Goal: Information Seeking & Learning: Learn about a topic

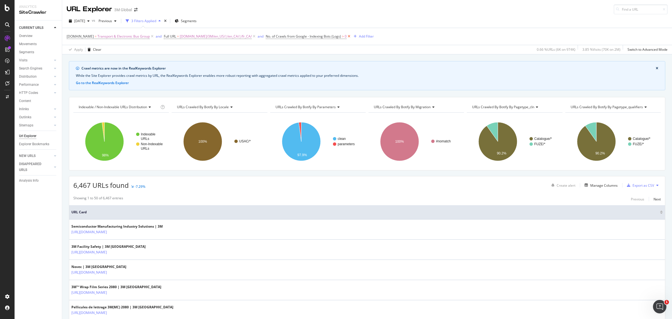
click at [347, 36] on icon at bounding box center [349, 37] width 5 height 6
click at [264, 34] on div "Add Filter" at bounding box center [271, 36] width 15 height 5
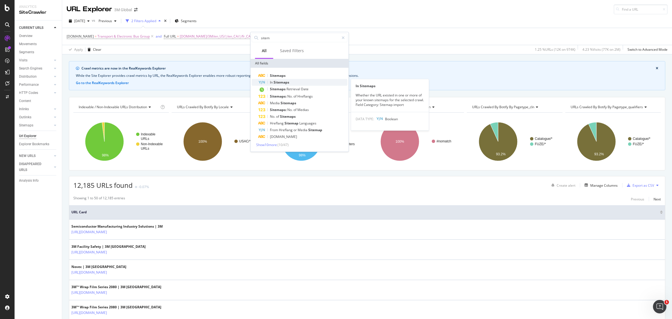
type input "sitem"
click at [296, 84] on div "In Sitemaps" at bounding box center [302, 82] width 89 height 7
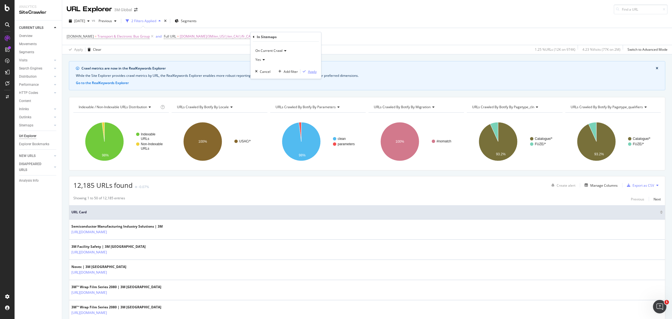
click at [315, 72] on div "Apply" at bounding box center [312, 71] width 9 height 5
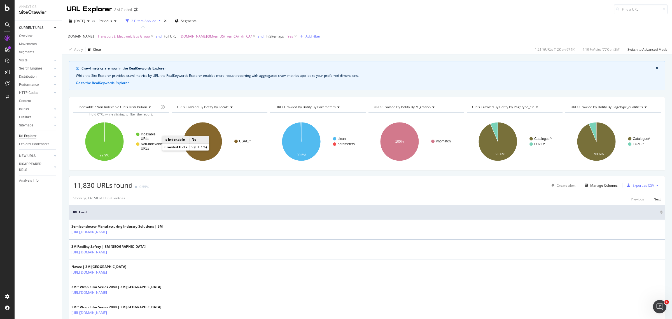
click at [145, 146] on rect "A chart." at bounding box center [149, 146] width 27 height 8
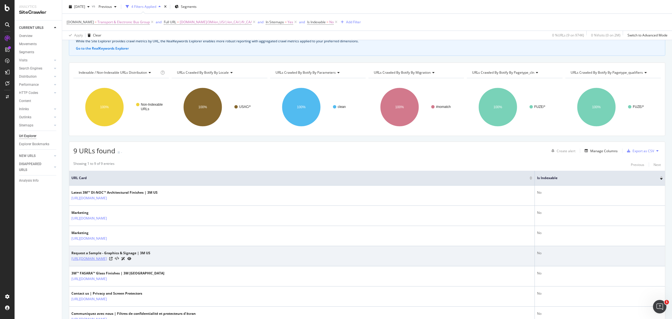
scroll to position [116, 0]
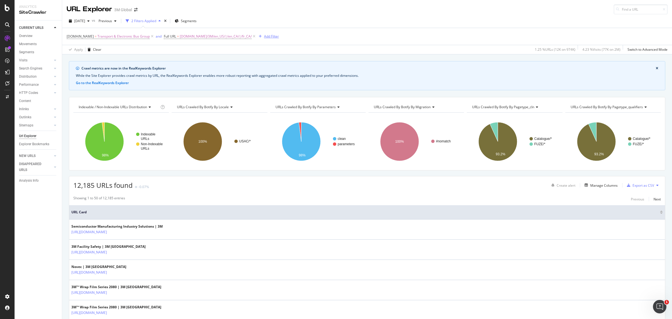
click at [271, 35] on div "Add Filter" at bounding box center [271, 36] width 15 height 5
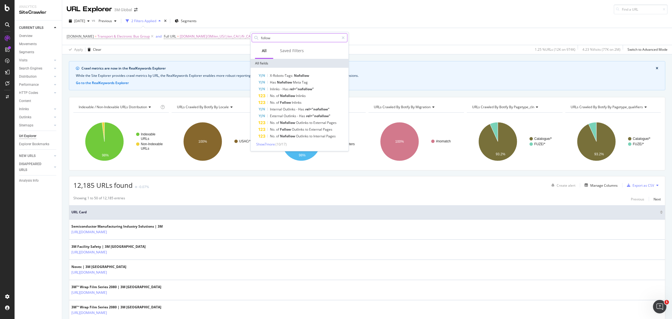
click at [271, 35] on input "follow" at bounding box center [299, 38] width 79 height 8
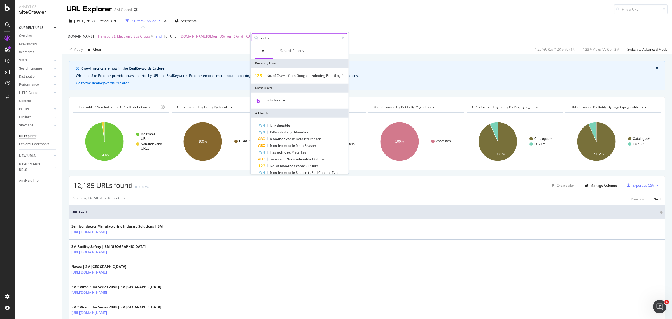
click at [275, 35] on input "index" at bounding box center [299, 38] width 79 height 8
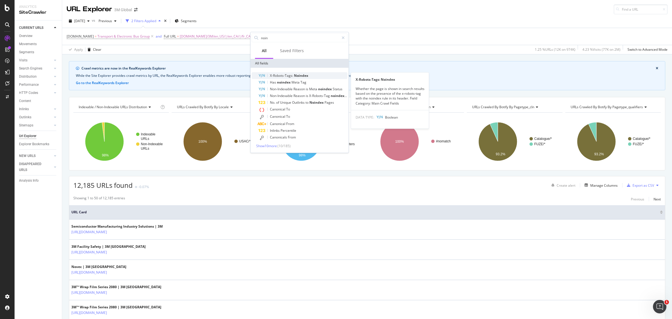
type input "noin"
click at [285, 75] on span "X-Robots-Tags:" at bounding box center [282, 75] width 24 height 5
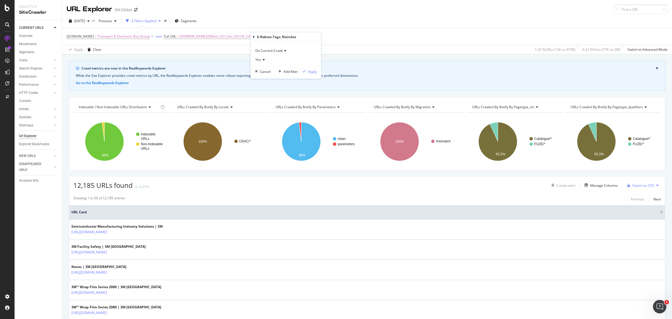
click at [274, 58] on div "Yes" at bounding box center [286, 59] width 62 height 9
click at [265, 76] on div "No" at bounding box center [286, 78] width 60 height 7
click at [316, 72] on div "Apply" at bounding box center [312, 71] width 9 height 5
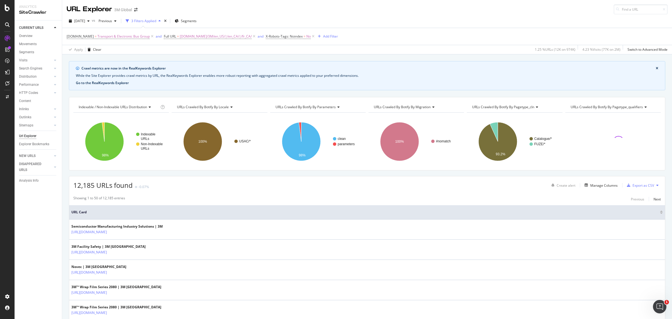
click at [107, 81] on button "Go to the RealKeywords Explorer" at bounding box center [102, 82] width 53 height 5
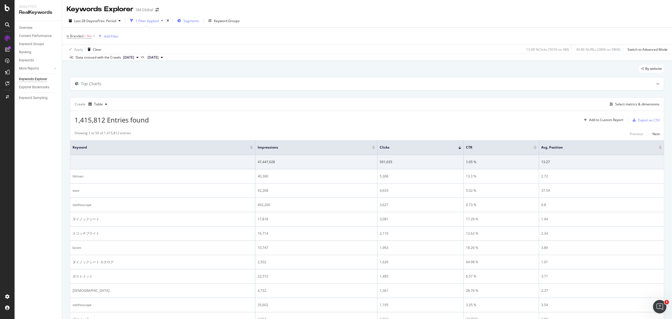
click at [195, 22] on span "Segments" at bounding box center [191, 20] width 16 height 5
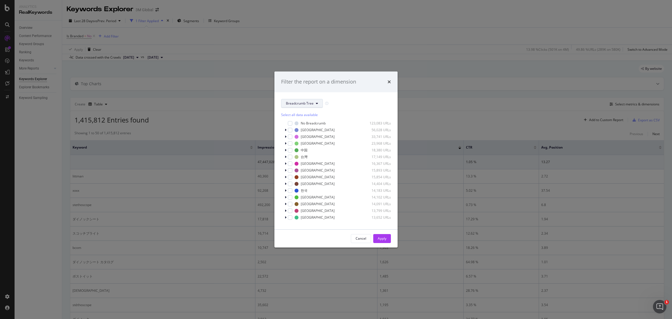
click at [315, 106] on button "Breadcrumb Tree" at bounding box center [302, 103] width 42 height 9
click at [304, 136] on span "locale" at bounding box center [304, 133] width 36 height 5
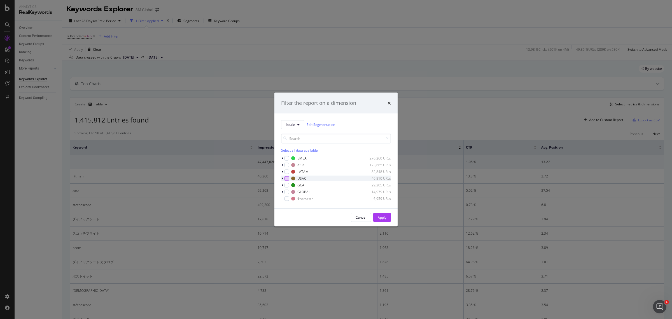
click at [285, 180] on div "modal" at bounding box center [286, 178] width 4 height 4
click at [388, 219] on button "Apply" at bounding box center [382, 216] width 18 height 9
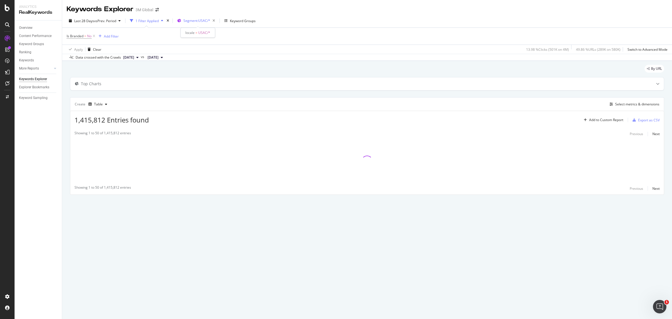
click at [199, 20] on span "Segment: USAC/*" at bounding box center [196, 20] width 27 height 5
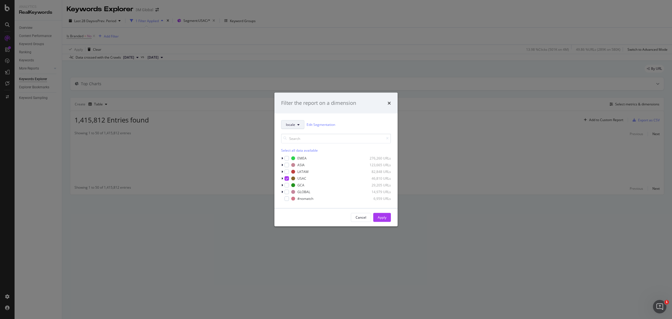
click at [291, 123] on span "locale" at bounding box center [290, 124] width 9 height 5
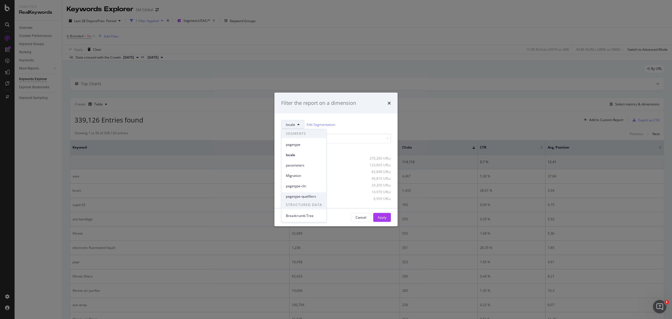
click at [294, 194] on span "pagetype-qualifiers" at bounding box center [304, 196] width 36 height 5
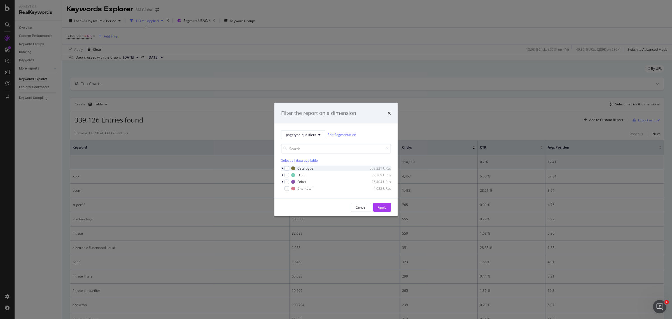
click at [282, 168] on icon "modal" at bounding box center [282, 167] width 2 height 3
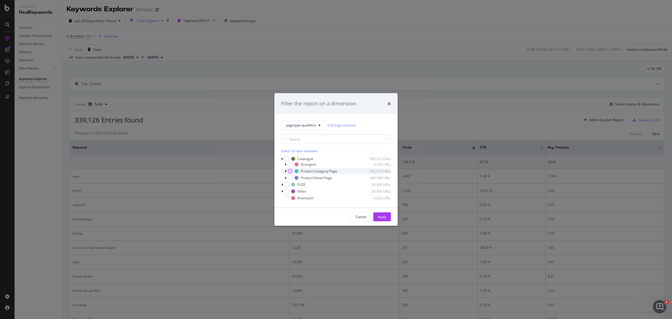
click at [292, 172] on div "modal" at bounding box center [290, 170] width 4 height 4
click at [289, 177] on div "modal" at bounding box center [290, 177] width 4 height 4
click at [378, 216] on div "Apply" at bounding box center [382, 216] width 9 height 5
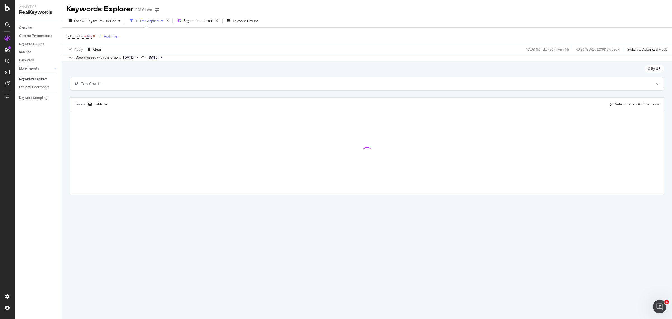
click at [93, 35] on icon at bounding box center [94, 36] width 5 height 6
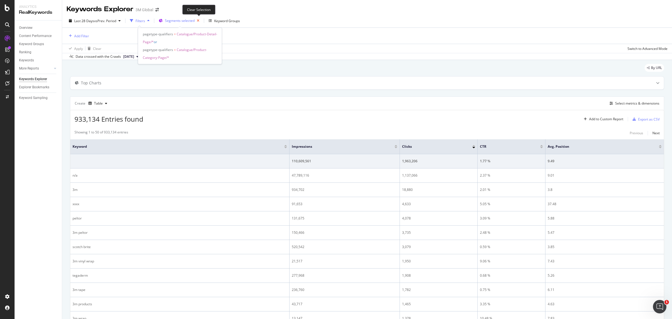
click at [198, 21] on icon "button" at bounding box center [198, 21] width 7 height 8
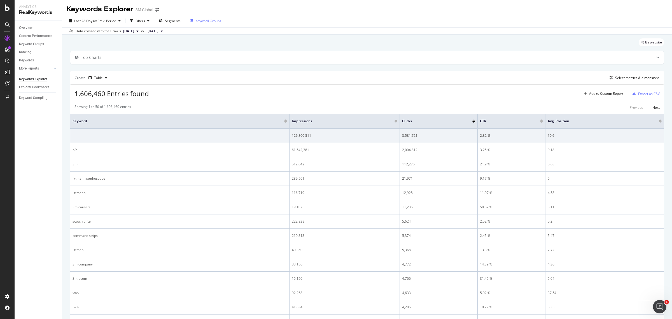
click at [198, 21] on div "Keyword Groups" at bounding box center [208, 20] width 26 height 5
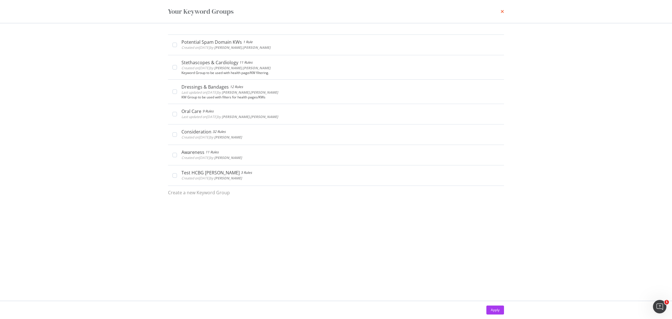
click at [500, 11] on icon "times" at bounding box center [501, 11] width 3 height 4
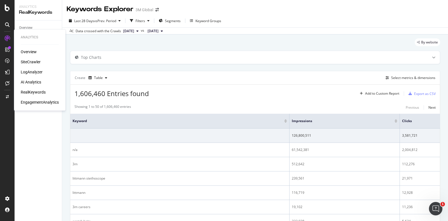
click at [27, 64] on div "SiteCrawler" at bounding box center [31, 62] width 20 height 6
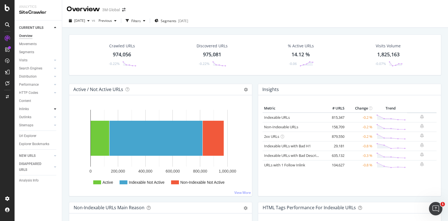
click at [55, 110] on icon at bounding box center [55, 108] width 2 height 3
click at [55, 108] on icon at bounding box center [55, 108] width 2 height 3
click at [53, 86] on div at bounding box center [55, 85] width 6 height 6
click at [54, 86] on div at bounding box center [55, 85] width 6 height 6
click at [56, 78] on div at bounding box center [55, 77] width 6 height 6
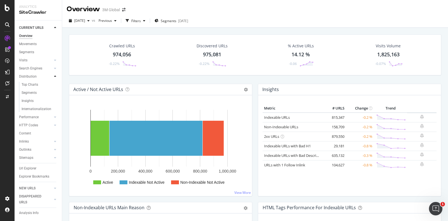
click at [56, 78] on div at bounding box center [55, 77] width 6 height 6
click at [7, 29] on div at bounding box center [7, 24] width 9 height 9
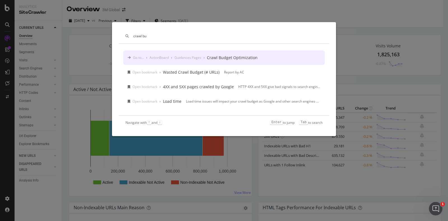
type input "crawl bu"
click at [237, 55] on div "Crawl Budget Optimization" at bounding box center [232, 58] width 51 height 6
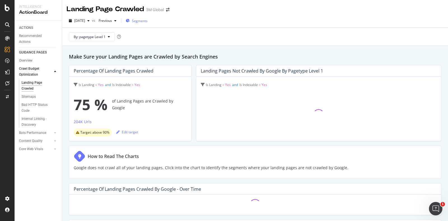
click at [148, 21] on span "Segments" at bounding box center [140, 20] width 16 height 5
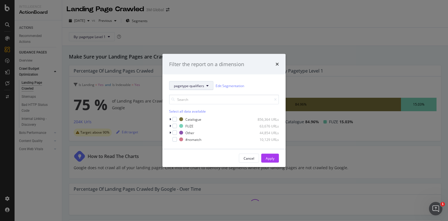
click at [196, 87] on span "pagetype-qualifiers" at bounding box center [189, 85] width 30 height 5
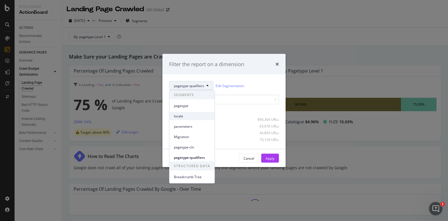
click at [188, 119] on div "locale" at bounding box center [191, 116] width 45 height 8
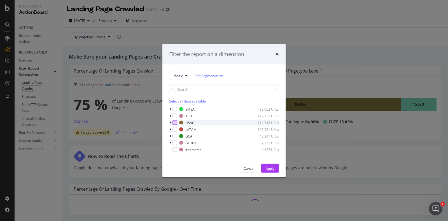
click at [175, 121] on div "modal" at bounding box center [174, 122] width 4 height 4
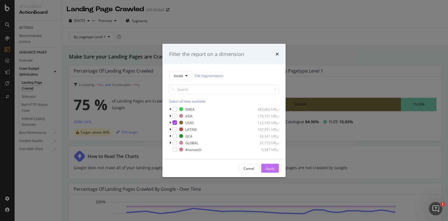
click at [265, 167] on button "Apply" at bounding box center [270, 168] width 18 height 9
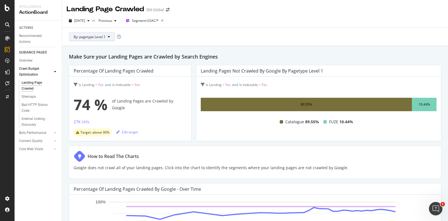
click at [105, 37] on span "By: pagetype Level 1" at bounding box center [90, 36] width 32 height 5
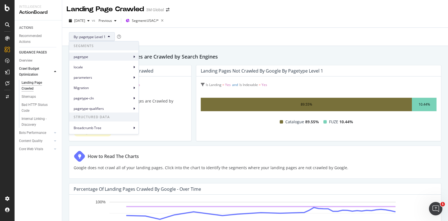
click at [132, 57] on div "pagetype" at bounding box center [103, 57] width 69 height 8
click at [158, 67] on span "pagetype Level 2" at bounding box center [159, 69] width 26 height 5
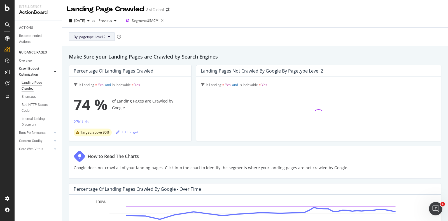
click at [105, 36] on span "By: pagetype Level 2" at bounding box center [90, 36] width 32 height 5
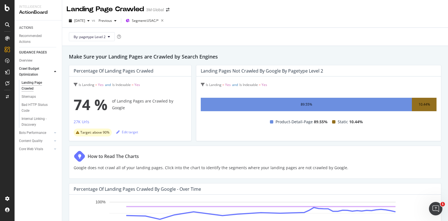
click at [291, 41] on div "By: pagetype Level 2" at bounding box center [255, 37] width 377 height 18
click at [92, 34] on span "By: pagetype Level 2" at bounding box center [90, 36] width 32 height 5
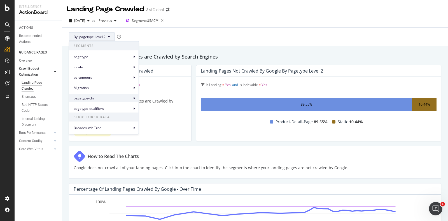
click at [120, 100] on span "pagetype-cln" at bounding box center [103, 97] width 58 height 5
click at [157, 121] on span "pagetype-cln Level 3" at bounding box center [162, 121] width 32 height 5
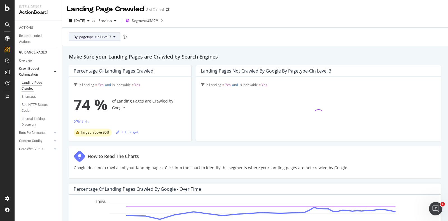
click at [115, 37] on icon at bounding box center [114, 36] width 2 height 3
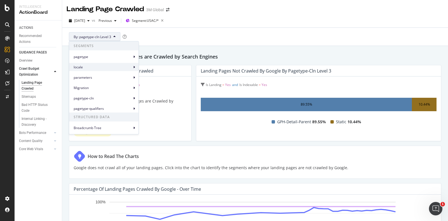
click at [95, 67] on span "locale" at bounding box center [103, 66] width 58 height 5
click at [151, 78] on span "locale Level 2" at bounding box center [156, 79] width 21 height 5
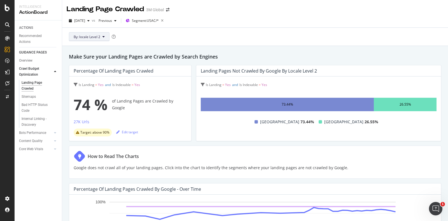
click at [104, 36] on icon at bounding box center [103, 36] width 2 height 3
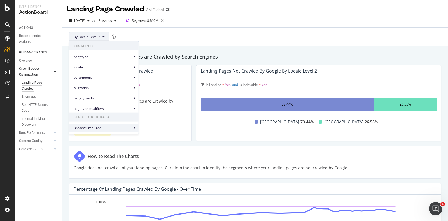
click at [112, 130] on span "Breadcrumb Tree" at bounding box center [103, 127] width 58 height 5
click at [161, 148] on span "Breadcrumb Level 3" at bounding box center [161, 150] width 31 height 5
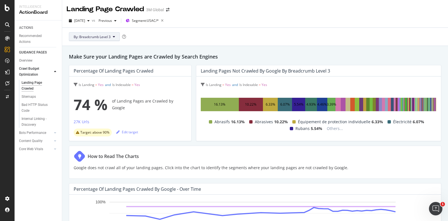
click at [116, 38] on button "By: Breadcrumb Level 3" at bounding box center [94, 36] width 51 height 9
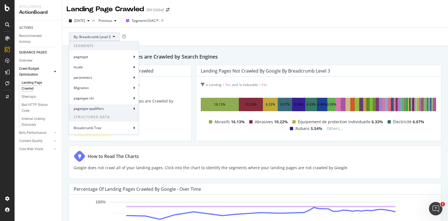
click at [117, 107] on span "pagetype-qualifiers" at bounding box center [103, 108] width 58 height 5
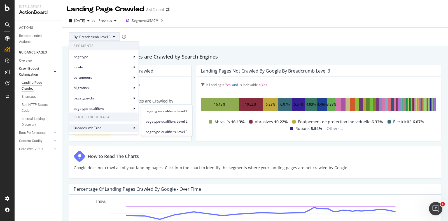
click at [110, 125] on div "Breadcrumb Tree" at bounding box center [103, 128] width 69 height 8
click at [118, 126] on span "Breadcrumb Tree" at bounding box center [103, 127] width 58 height 5
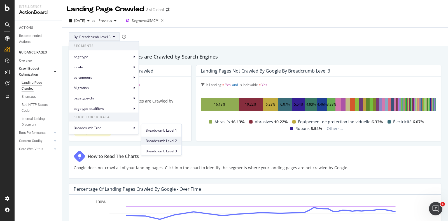
click at [169, 141] on span "Breadcrumb Level 2" at bounding box center [161, 140] width 31 height 5
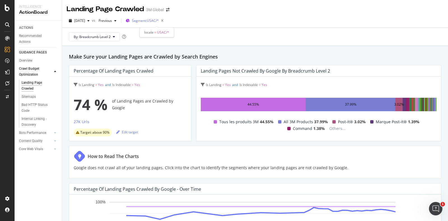
click at [155, 20] on span "Segment: USAC/*" at bounding box center [145, 20] width 27 height 5
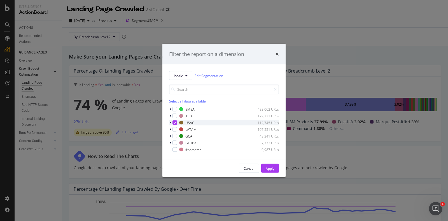
click at [169, 123] on icon "modal" at bounding box center [170, 122] width 2 height 3
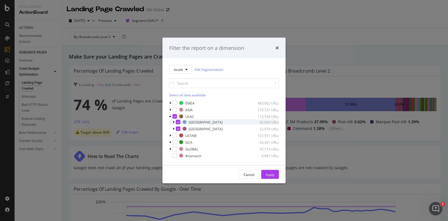
click at [179, 123] on div "modal" at bounding box center [178, 122] width 4 height 4
click at [268, 175] on div "Apply" at bounding box center [270, 174] width 9 height 5
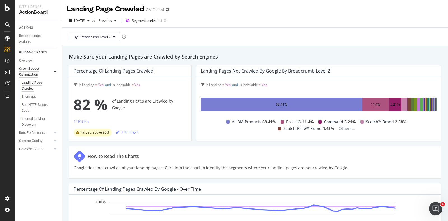
click at [35, 69] on div "Crawl Budget Optimization" at bounding box center [33, 72] width 29 height 12
click at [31, 118] on div "Internal Linking - Discovery" at bounding box center [38, 122] width 32 height 12
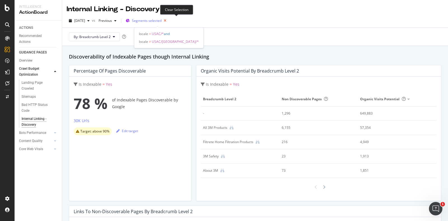
click at [168, 22] on icon "button" at bounding box center [164, 21] width 7 height 8
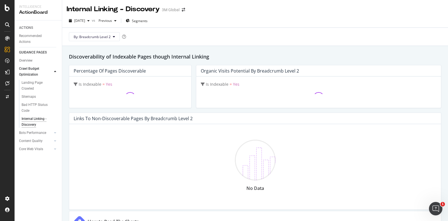
click at [148, 22] on span "Segments" at bounding box center [140, 20] width 16 height 5
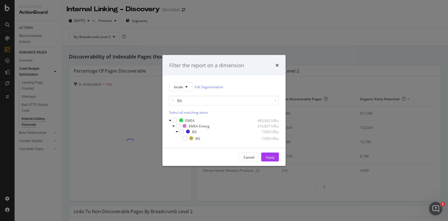
type input "B"
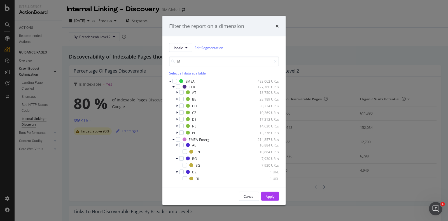
type input "M"
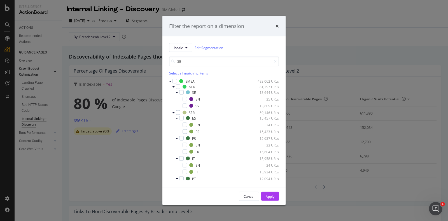
type input "S"
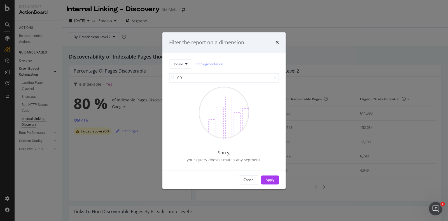
type input "C"
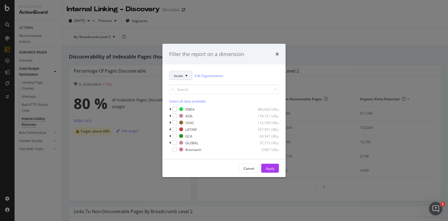
click at [176, 77] on span "locale" at bounding box center [178, 75] width 9 height 5
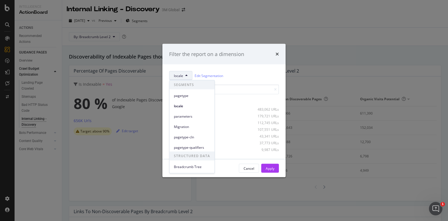
click at [94, 167] on div "Filter the report on a dimension locale Edit Segmentation Select all data avail…" at bounding box center [224, 110] width 448 height 221
